Goal: Task Accomplishment & Management: Use online tool/utility

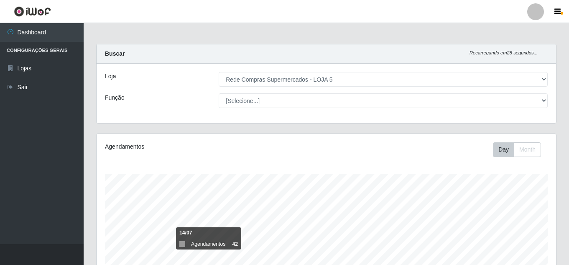
select select "397"
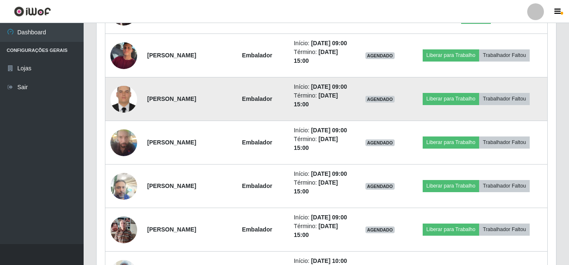
scroll to position [434, 0]
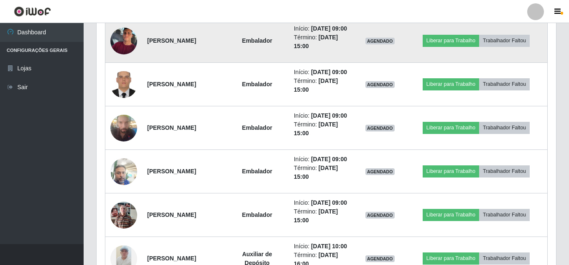
click at [129, 56] on img at bounding box center [123, 40] width 27 height 31
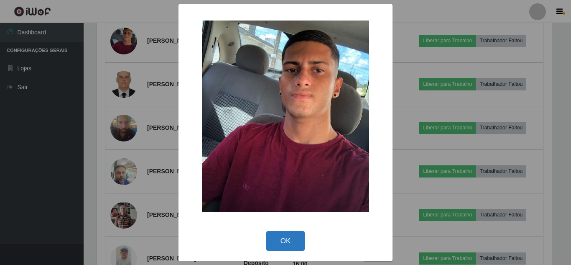
click at [278, 245] on button "OK" at bounding box center [285, 241] width 39 height 20
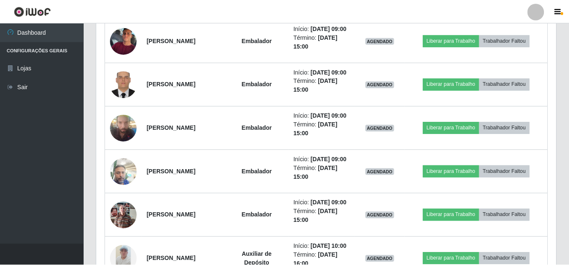
scroll to position [173, 459]
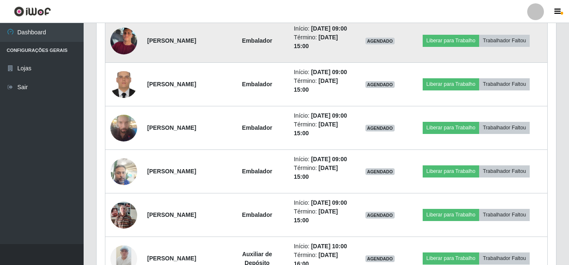
click at [428, 63] on td "Liberar para Trabalho Trabalhador Faltou" at bounding box center [476, 40] width 143 height 43
drag, startPoint x: 436, startPoint y: 64, endPoint x: 431, endPoint y: 61, distance: 5.6
click at [431, 46] on button "Liberar para Trabalho" at bounding box center [451, 41] width 56 height 12
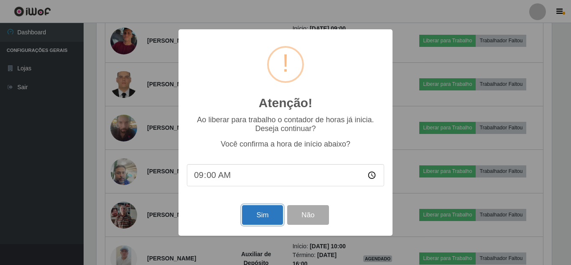
click at [263, 210] on button "Sim" at bounding box center [262, 215] width 41 height 20
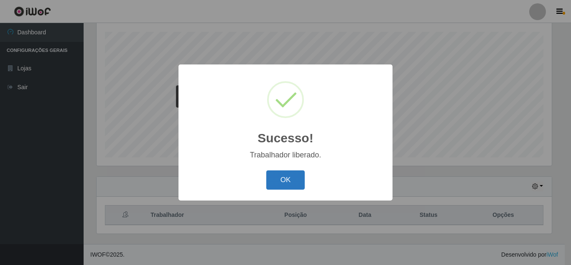
drag, startPoint x: 295, startPoint y: 176, endPoint x: 291, endPoint y: 173, distance: 4.8
click at [291, 173] on button "OK" at bounding box center [285, 180] width 39 height 20
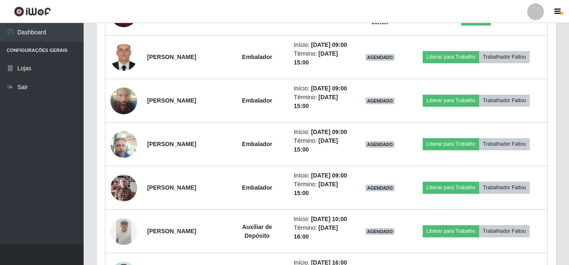
scroll to position [476, 0]
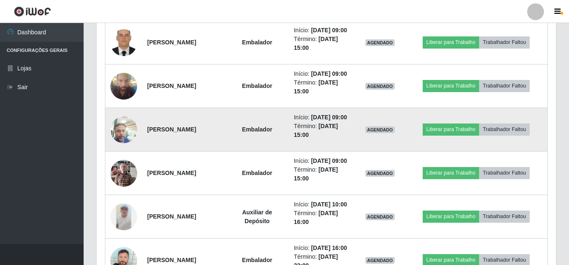
click at [126, 147] on img at bounding box center [123, 130] width 27 height 36
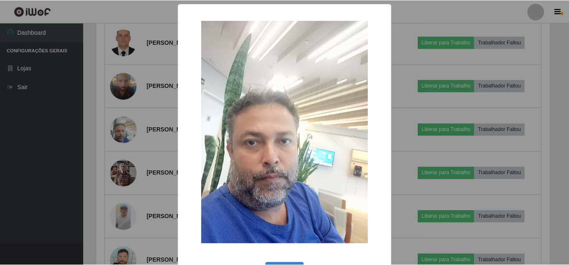
scroll to position [31, 0]
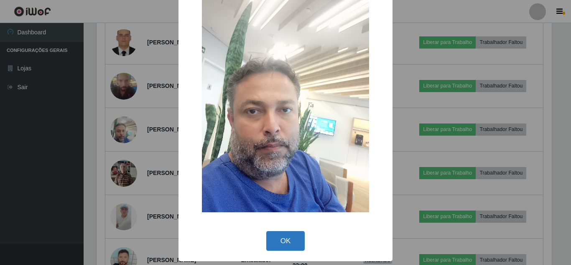
click at [275, 238] on button "OK" at bounding box center [285, 241] width 39 height 20
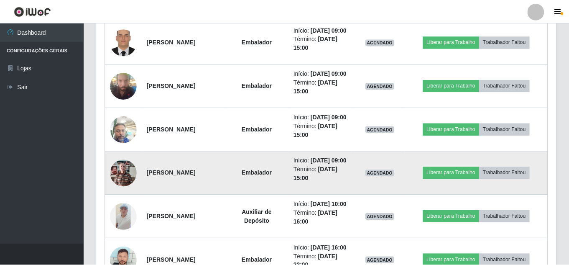
scroll to position [173, 459]
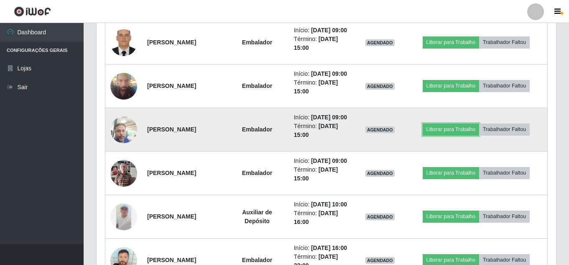
drag, startPoint x: 431, startPoint y: 175, endPoint x: 425, endPoint y: 169, distance: 8.6
click at [425, 151] on td "Liberar para Trabalho Trabalhador Faltou" at bounding box center [476, 129] width 143 height 43
click at [433, 135] on button "Liberar para Trabalho" at bounding box center [451, 129] width 56 height 12
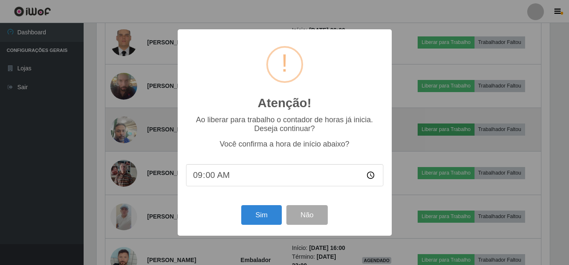
scroll to position [173, 455]
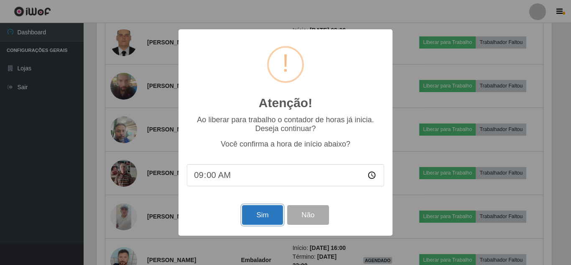
click at [250, 214] on button "Sim" at bounding box center [262, 215] width 41 height 20
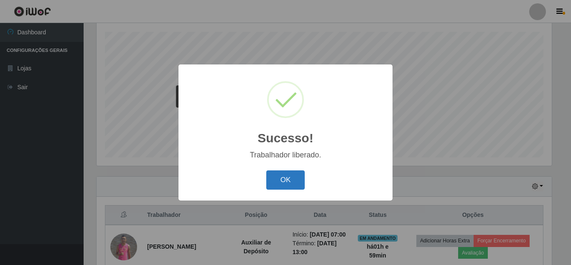
click at [278, 184] on button "OK" at bounding box center [285, 180] width 39 height 20
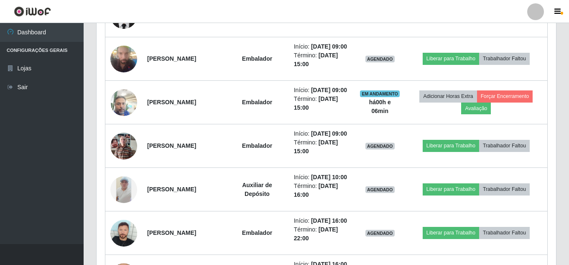
scroll to position [518, 0]
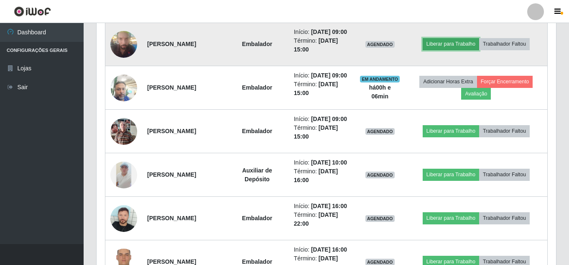
click at [465, 50] on button "Liberar para Trabalho" at bounding box center [451, 44] width 56 height 12
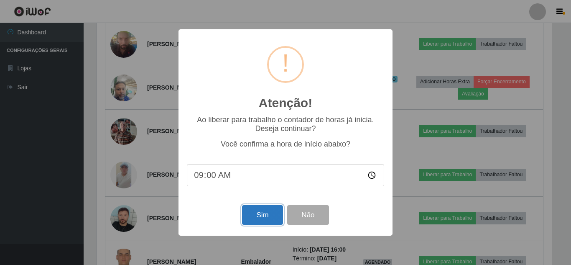
click at [260, 216] on button "Sim" at bounding box center [262, 215] width 41 height 20
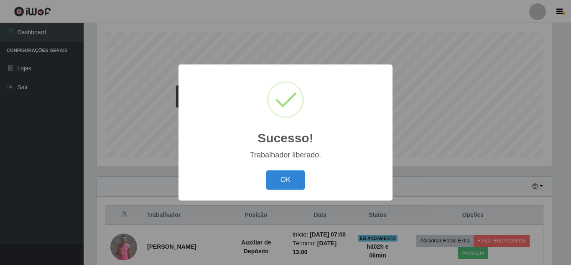
click at [266, 170] on button "OK" at bounding box center [285, 180] width 39 height 20
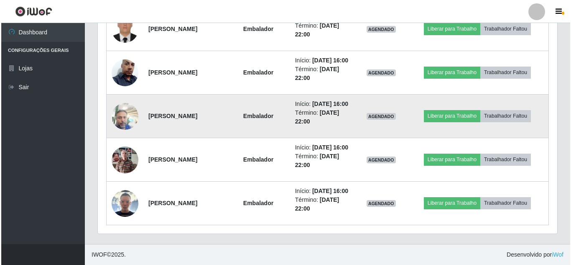
scroll to position [873, 0]
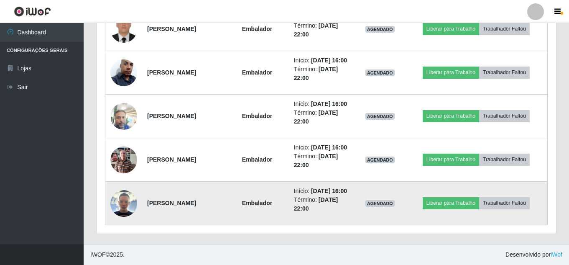
click at [127, 199] on img at bounding box center [123, 203] width 27 height 27
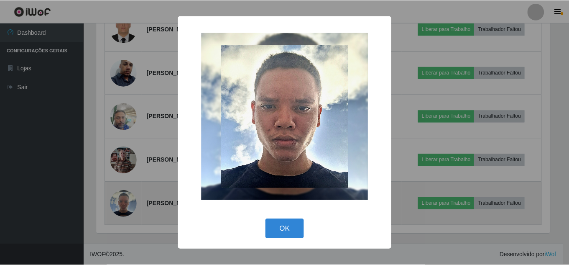
scroll to position [173, 455]
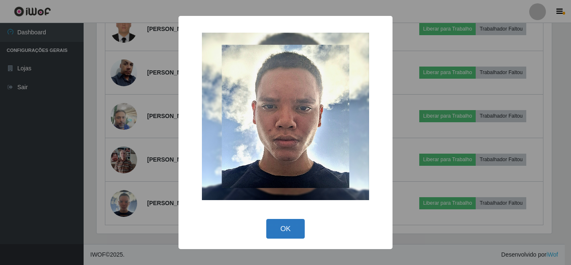
click at [274, 232] on button "OK" at bounding box center [285, 229] width 39 height 20
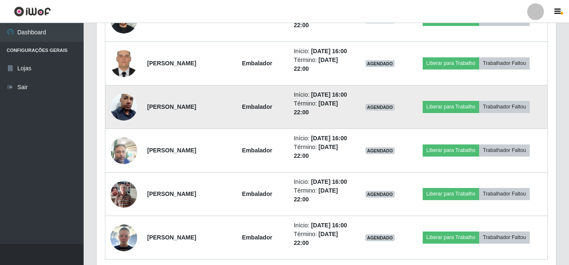
scroll to position [706, 0]
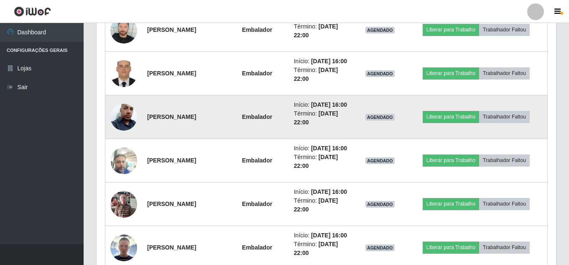
click at [132, 141] on img at bounding box center [123, 117] width 27 height 48
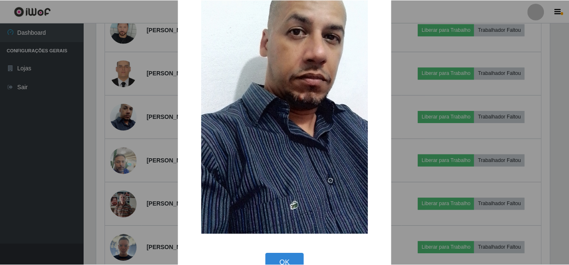
scroll to position [106, 0]
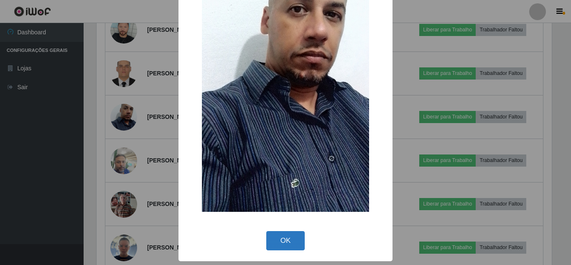
click at [275, 239] on button "OK" at bounding box center [285, 241] width 39 height 20
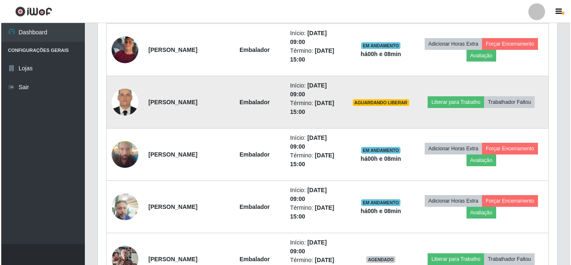
scroll to position [455, 0]
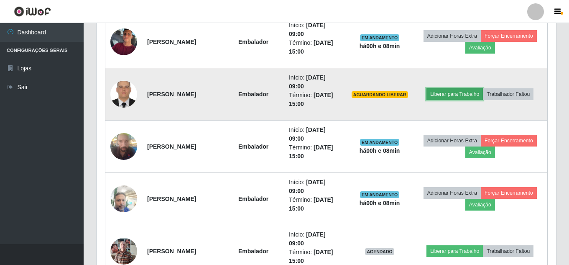
click at [451, 96] on button "Liberar para Trabalho" at bounding box center [454, 94] width 56 height 12
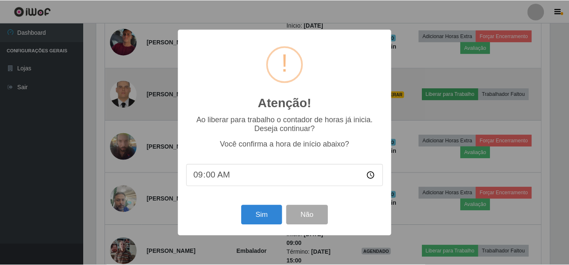
scroll to position [173, 455]
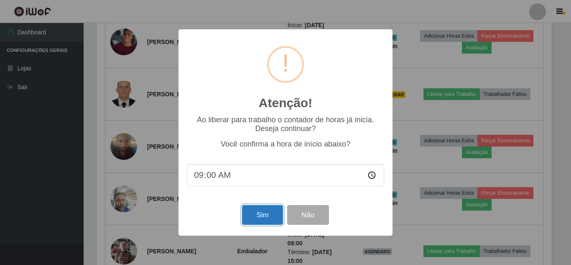
click at [250, 209] on button "Sim" at bounding box center [262, 215] width 41 height 20
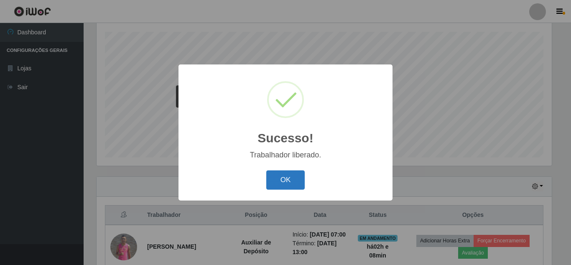
click at [278, 173] on button "OK" at bounding box center [285, 180] width 39 height 20
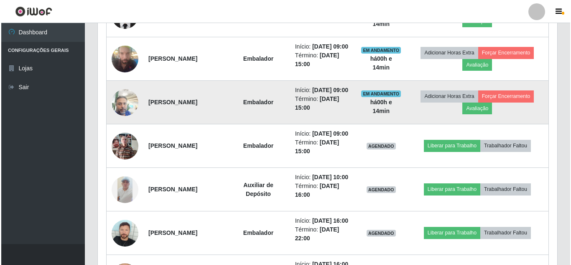
scroll to position [518, 0]
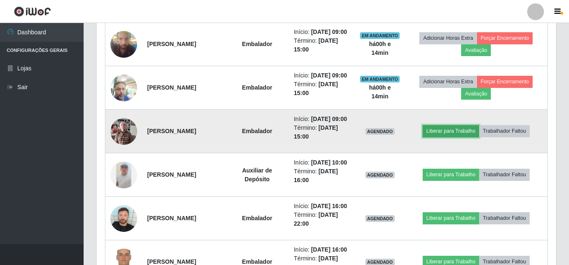
click at [456, 137] on button "Liberar para Trabalho" at bounding box center [451, 131] width 56 height 12
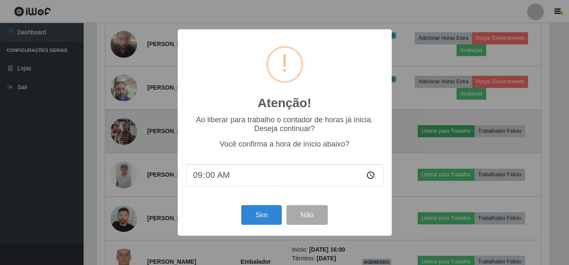
scroll to position [173, 455]
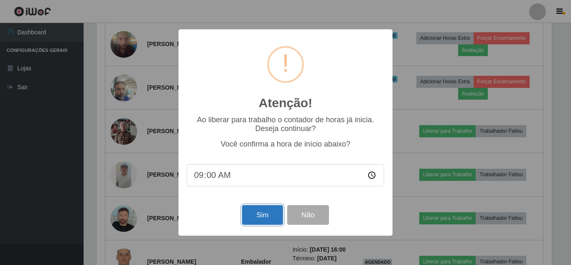
click at [257, 221] on button "Sim" at bounding box center [262, 215] width 41 height 20
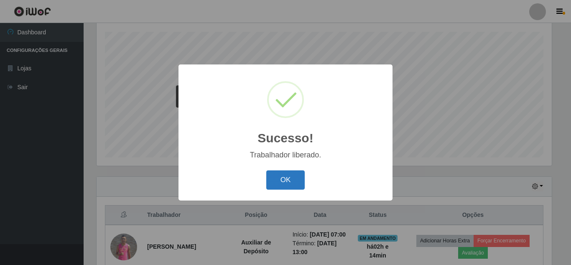
click at [292, 184] on button "OK" at bounding box center [285, 180] width 39 height 20
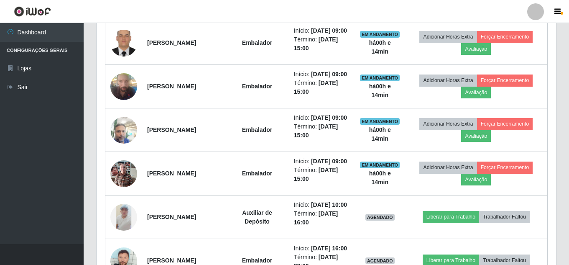
scroll to position [476, 0]
